Goal: Find specific page/section: Find specific page/section

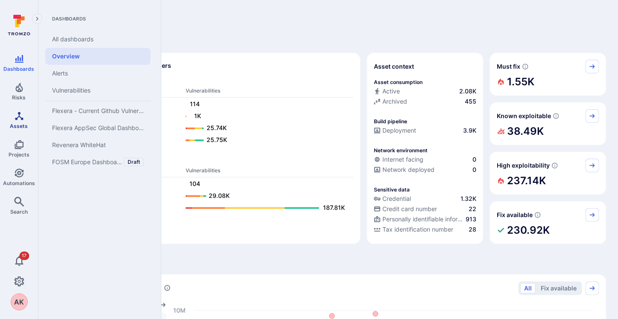
click at [15, 122] on link "Assets" at bounding box center [19, 120] width 38 height 25
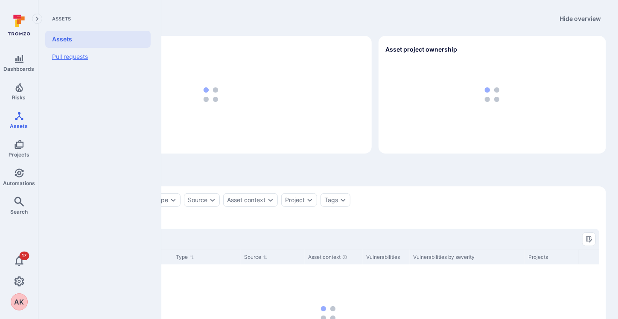
click at [55, 34] on link "Assets" at bounding box center [97, 39] width 105 height 17
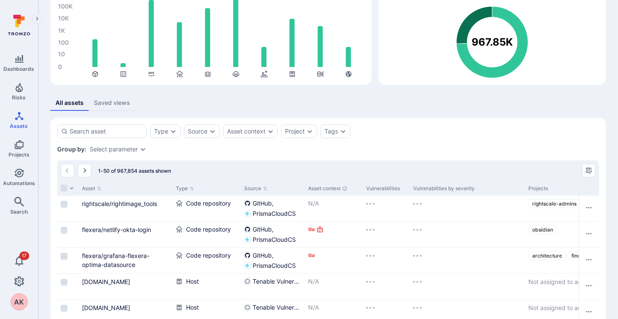
scroll to position [85, 0]
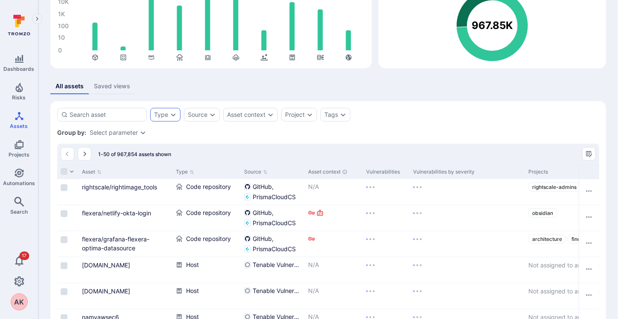
click at [175, 117] on icon "Expand dropdown" at bounding box center [173, 114] width 7 height 7
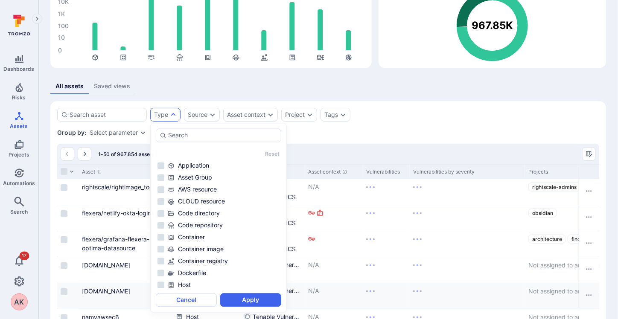
click at [121, 152] on span "1-50 of 967,854 assets shown" at bounding box center [134, 154] width 73 height 6
click at [117, 151] on span "1-50 of 967,854 assets shown" at bounding box center [134, 154] width 73 height 6
click at [201, 303] on div "Host" at bounding box center [207, 297] width 68 height 26
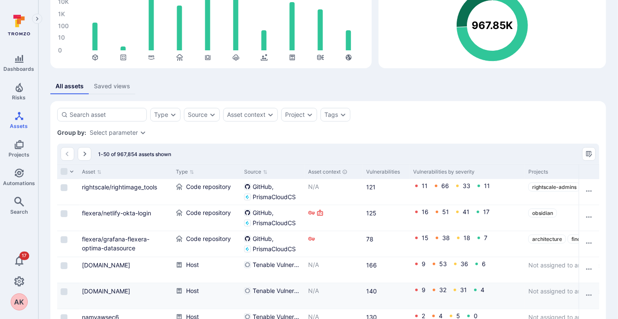
click at [185, 295] on div "Host" at bounding box center [207, 297] width 68 height 26
drag, startPoint x: 119, startPoint y: 155, endPoint x: 173, endPoint y: 155, distance: 54.7
click at [173, 155] on div "1-50 of 967,854 assets shown" at bounding box center [328, 154] width 542 height 21
click at [170, 112] on icon "Expand dropdown" at bounding box center [173, 114] width 7 height 7
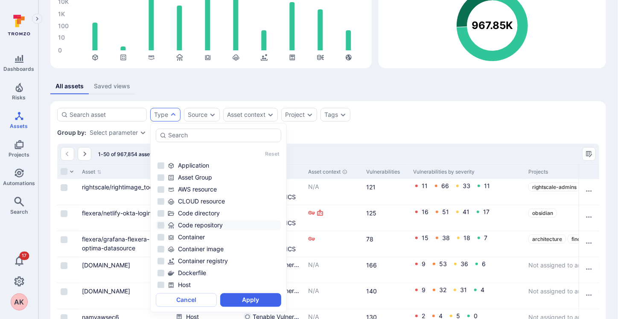
click at [158, 226] on li "Code repository" at bounding box center [219, 226] width 126 height 10
click at [239, 298] on button "Apply" at bounding box center [250, 301] width 61 height 14
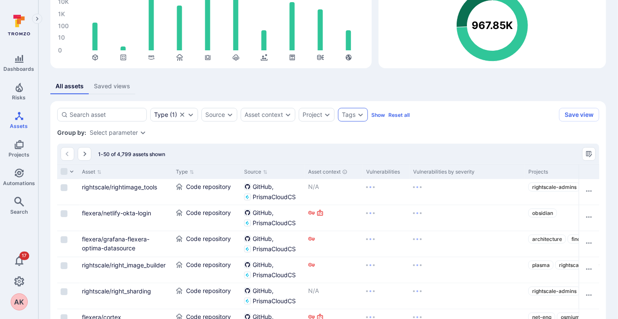
click at [349, 115] on div "Tags" at bounding box center [349, 114] width 14 height 7
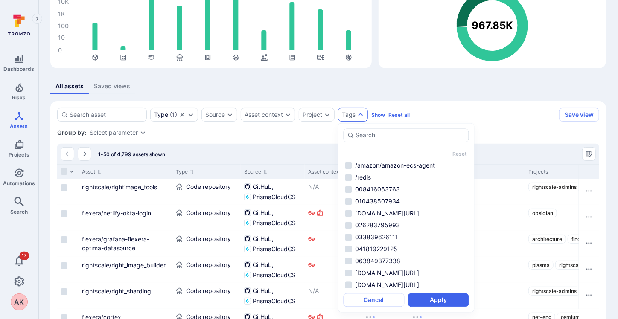
click at [360, 117] on icon "Expand dropdown" at bounding box center [360, 114] width 7 height 7
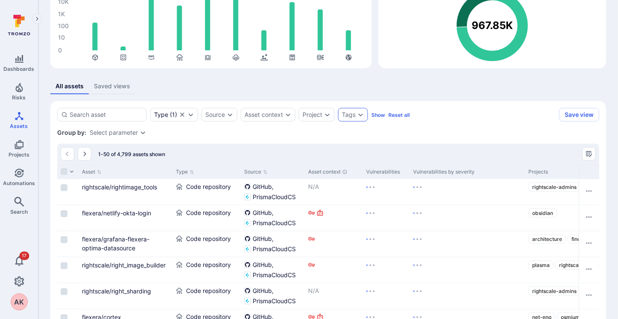
click at [359, 116] on icon "Expand dropdown" at bounding box center [360, 114] width 7 height 7
click at [352, 108] on div "Tags" at bounding box center [353, 115] width 30 height 14
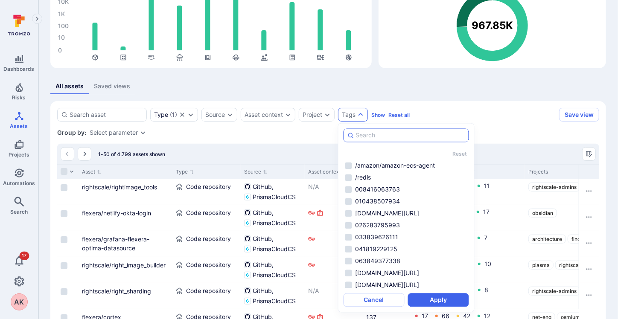
click at [362, 134] on input "autocomplete options" at bounding box center [410, 136] width 109 height 9
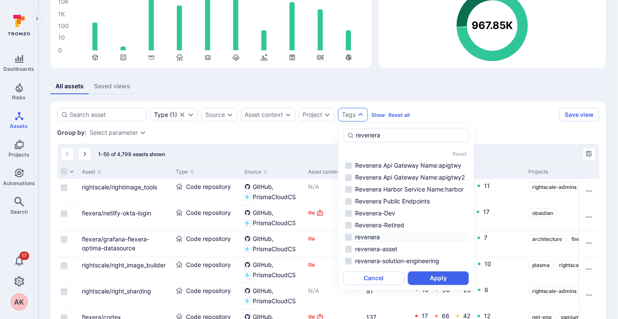
click at [350, 237] on li "revenera" at bounding box center [407, 238] width 126 height 10
type input "revenera"
click at [441, 282] on button "Apply" at bounding box center [438, 279] width 61 height 14
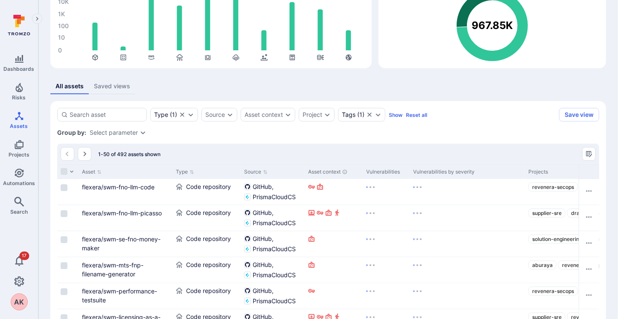
click at [132, 153] on span "1-50 of 492 assets shown" at bounding box center [129, 154] width 62 height 6
drag, startPoint x: 115, startPoint y: 153, endPoint x: 486, endPoint y: 278, distance: 392.0
click at [181, 150] on div "1-50 of 492 assets shown" at bounding box center [328, 154] width 542 height 21
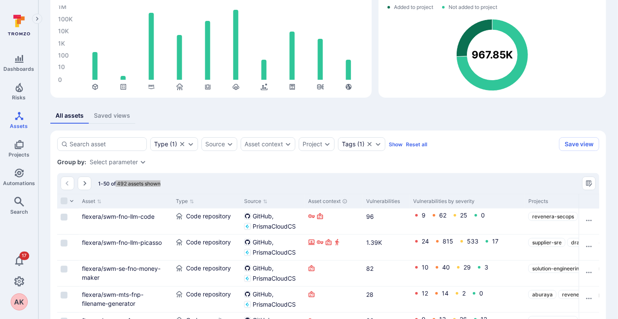
scroll to position [44, 0]
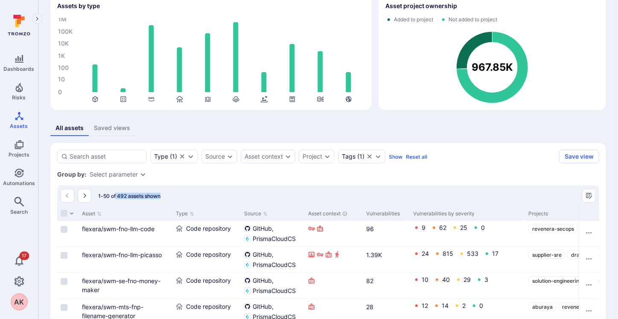
click at [536, 211] on div "Projects" at bounding box center [579, 214] width 100 height 8
click at [131, 196] on span "1-50 of 492 assets shown" at bounding box center [129, 196] width 62 height 6
click at [62, 216] on input "Select all rows" at bounding box center [64, 213] width 7 height 7
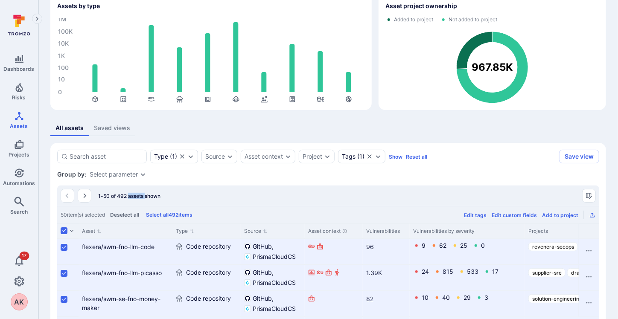
click at [169, 215] on button "Select all 492 items" at bounding box center [169, 215] width 50 height 6
click at [179, 214] on div "492 item(s) selected Deselect all Edit tags Edit custom fields" at bounding box center [328, 215] width 542 height 18
